Goal: Information Seeking & Learning: Learn about a topic

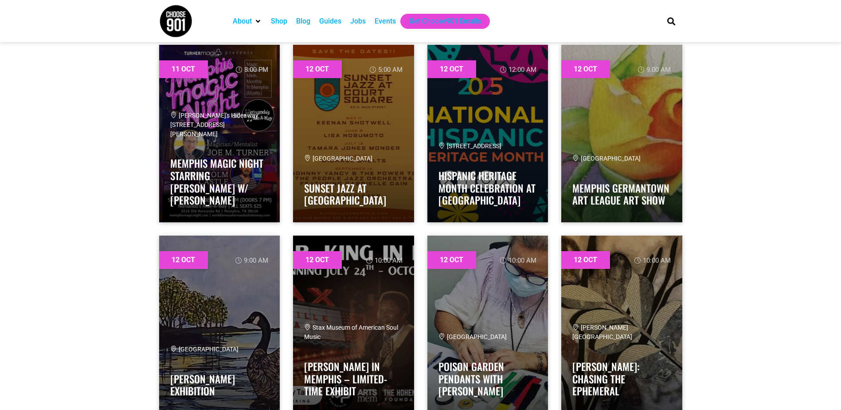
scroll to position [4078, 0]
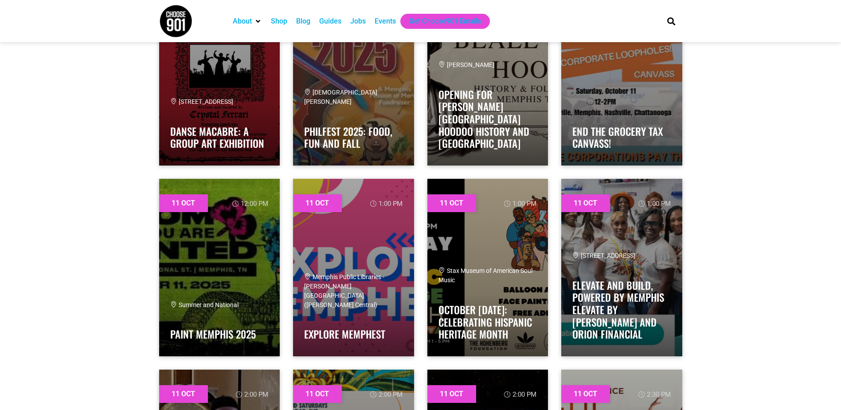
scroll to position [2837, 0]
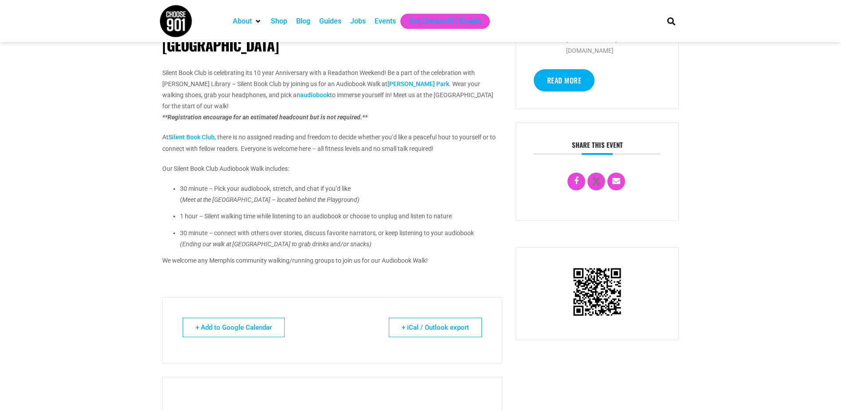
scroll to position [399, 0]
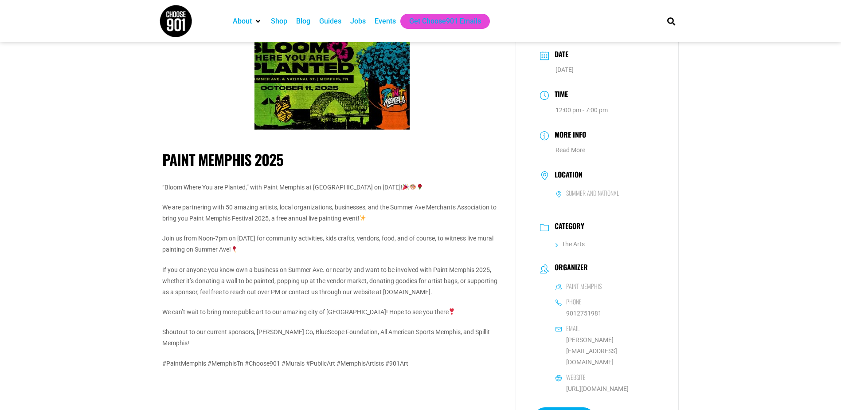
scroll to position [44, 0]
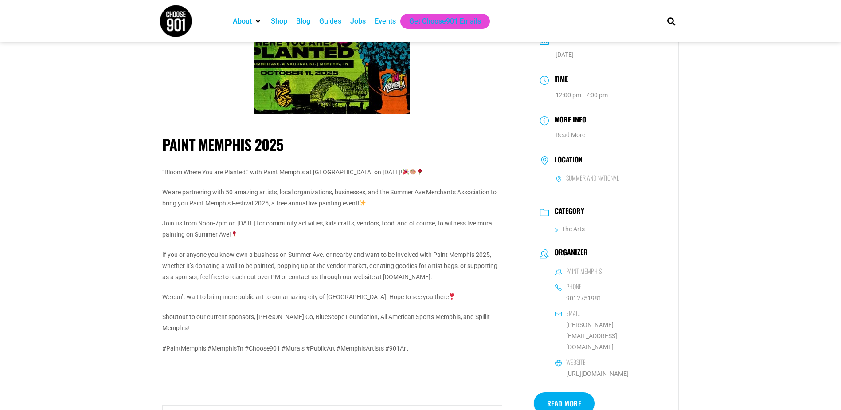
drag, startPoint x: 478, startPoint y: 167, endPoint x: 452, endPoint y: 174, distance: 27.1
click at [452, 174] on p "“Bloom Where You are Planted,” with Paint Memphis at Summer Ave. and National S…" at bounding box center [332, 172] width 340 height 11
drag, startPoint x: 452, startPoint y: 174, endPoint x: 492, endPoint y: 177, distance: 40.5
click at [492, 177] on div "“Bloom Where You are Planted,” with Paint Memphis at Summer Ave. and National S…" at bounding box center [332, 270] width 340 height 207
drag, startPoint x: 484, startPoint y: 173, endPoint x: 462, endPoint y: 174, distance: 22.2
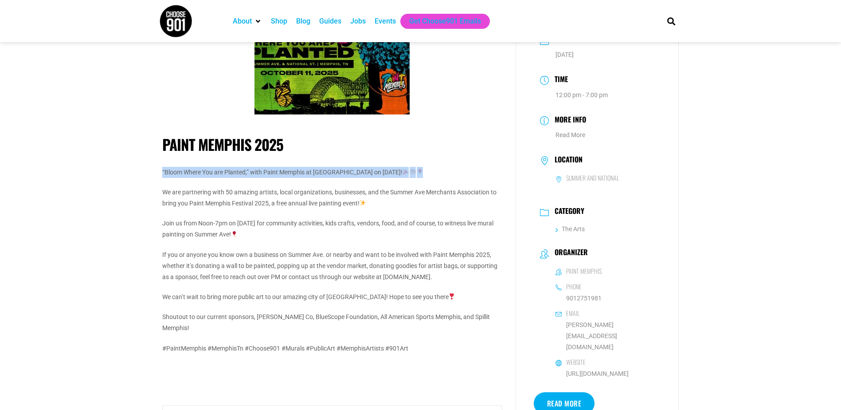
click at [462, 174] on p "“Bloom Where You are Planted,” with Paint Memphis at Summer Ave. and National S…" at bounding box center [332, 172] width 340 height 11
drag, startPoint x: 462, startPoint y: 177, endPoint x: 424, endPoint y: 187, distance: 39.5
click at [424, 187] on p "We are partnering with 50 amazing artists, local organizations, businesses, and…" at bounding box center [332, 198] width 340 height 22
